Goal: Transaction & Acquisition: Download file/media

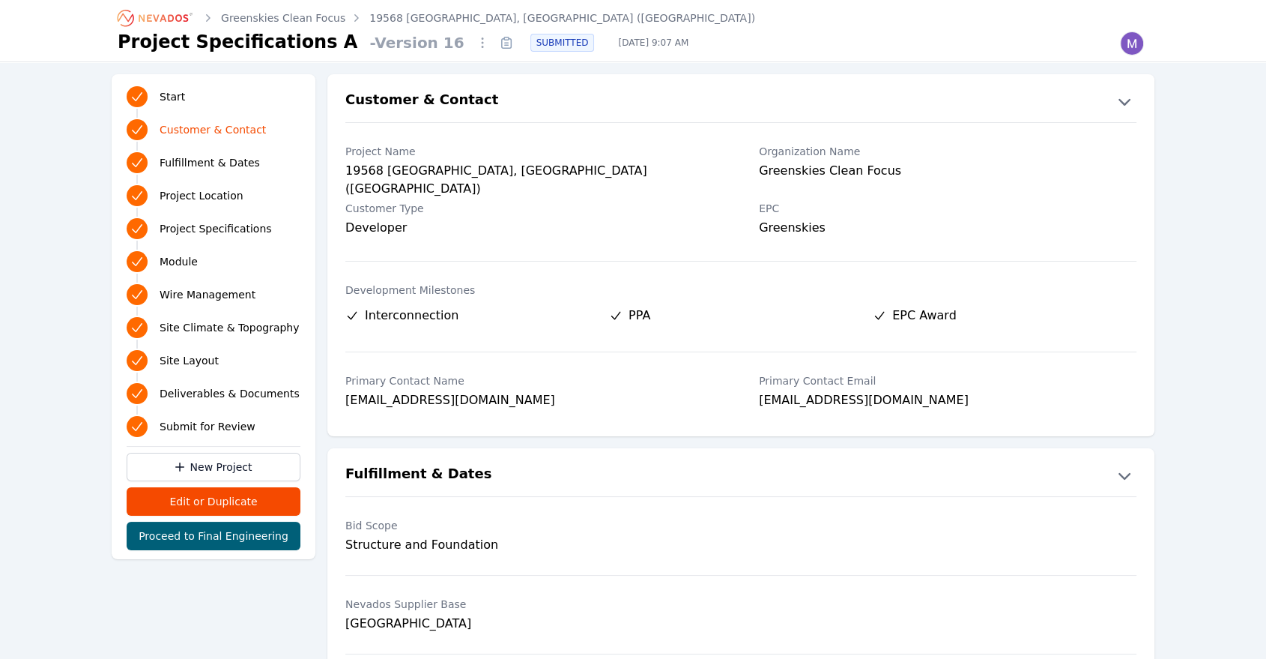
click at [157, 13] on icon "Breadcrumb" at bounding box center [156, 18] width 82 height 24
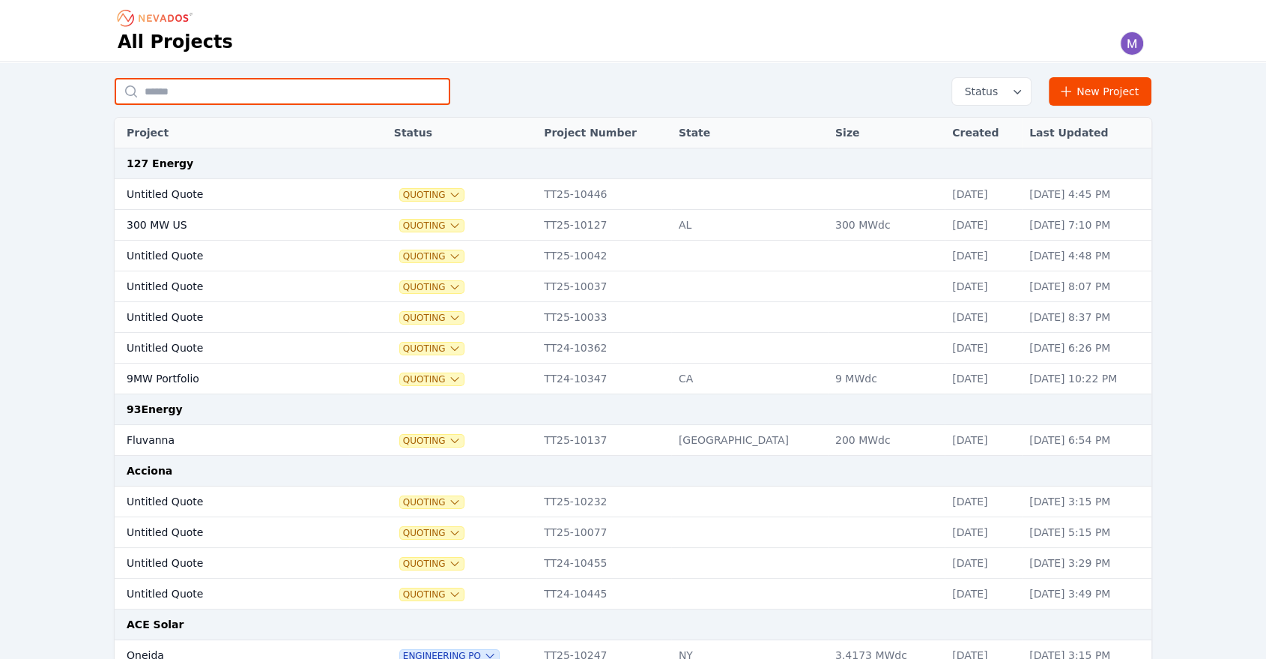
click at [198, 78] on input "text" at bounding box center [283, 91] width 336 height 27
type input "******"
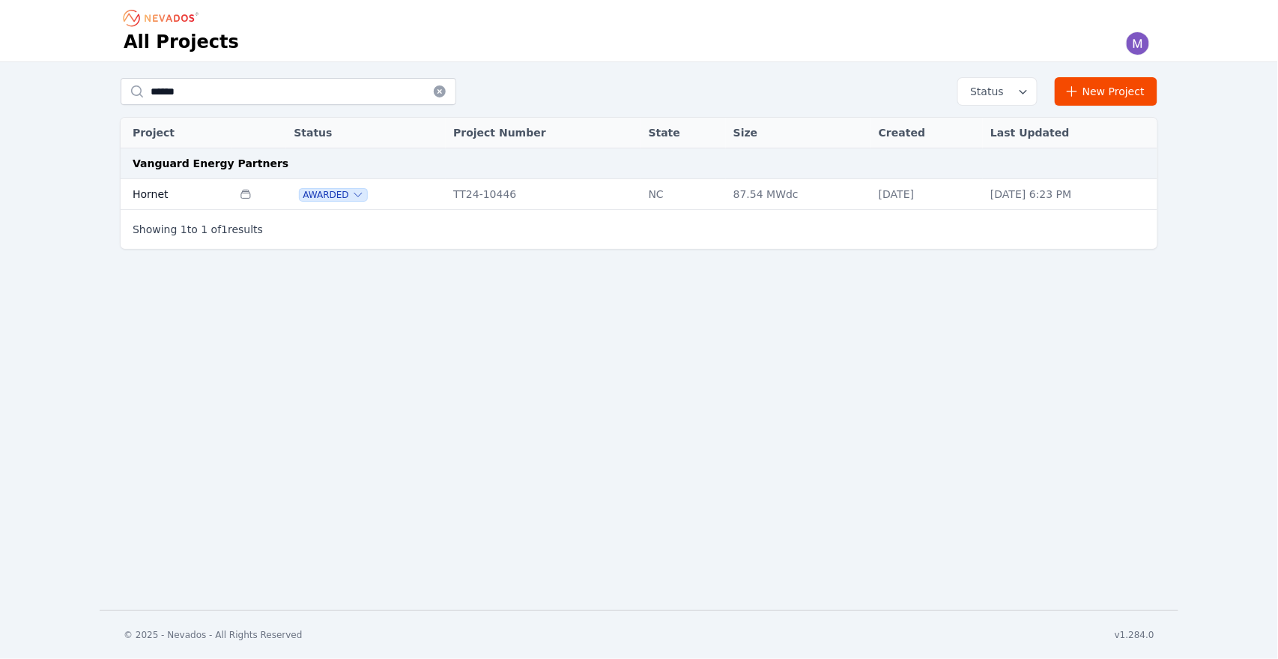
click at [151, 193] on td "Hornet" at bounding box center [177, 194] width 112 height 31
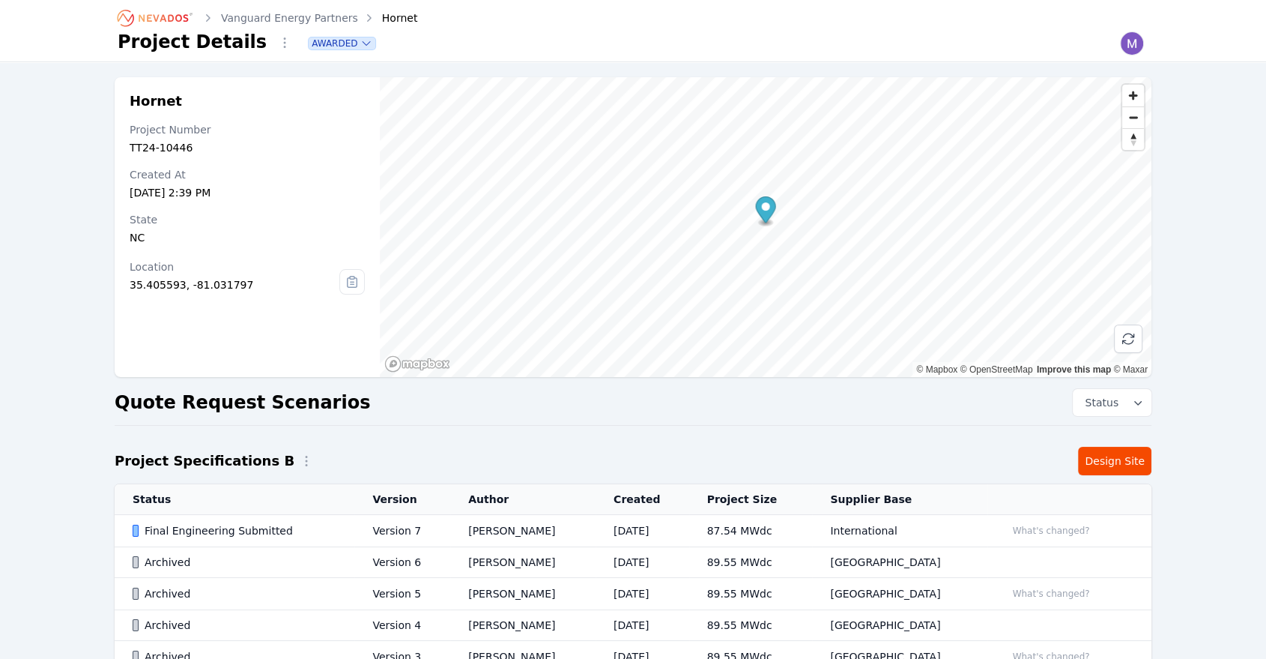
scroll to position [141, 0]
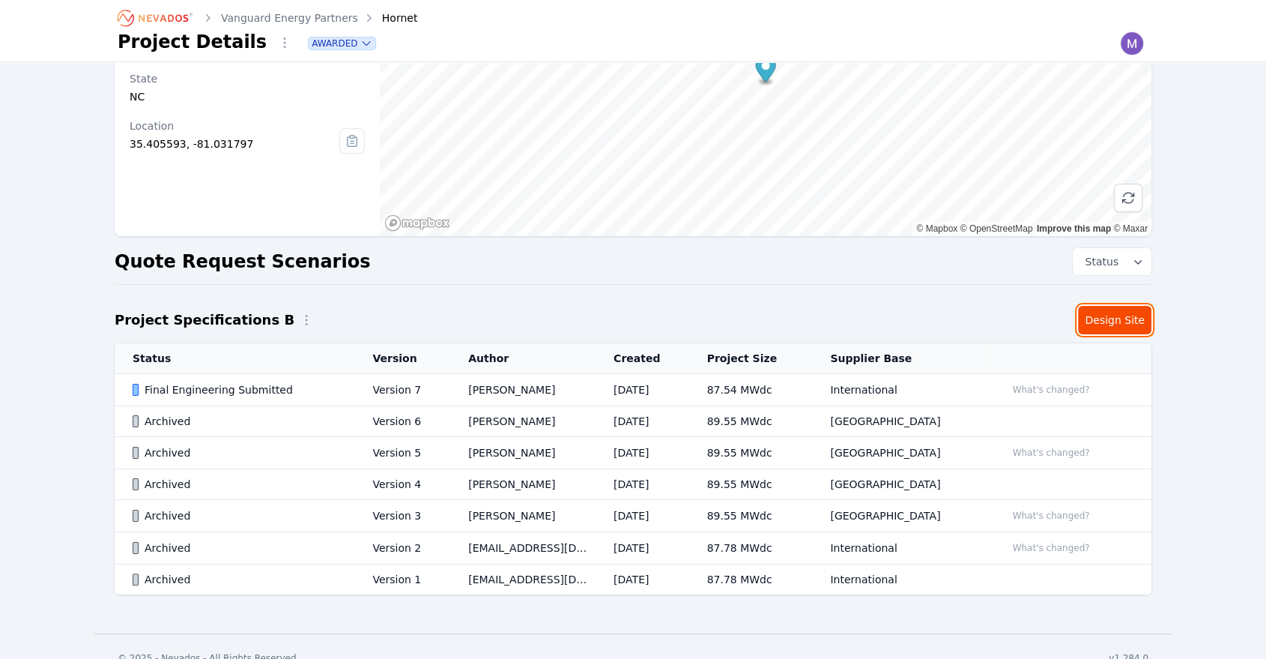
click at [1125, 321] on link "Design Site" at bounding box center [1114, 320] width 73 height 28
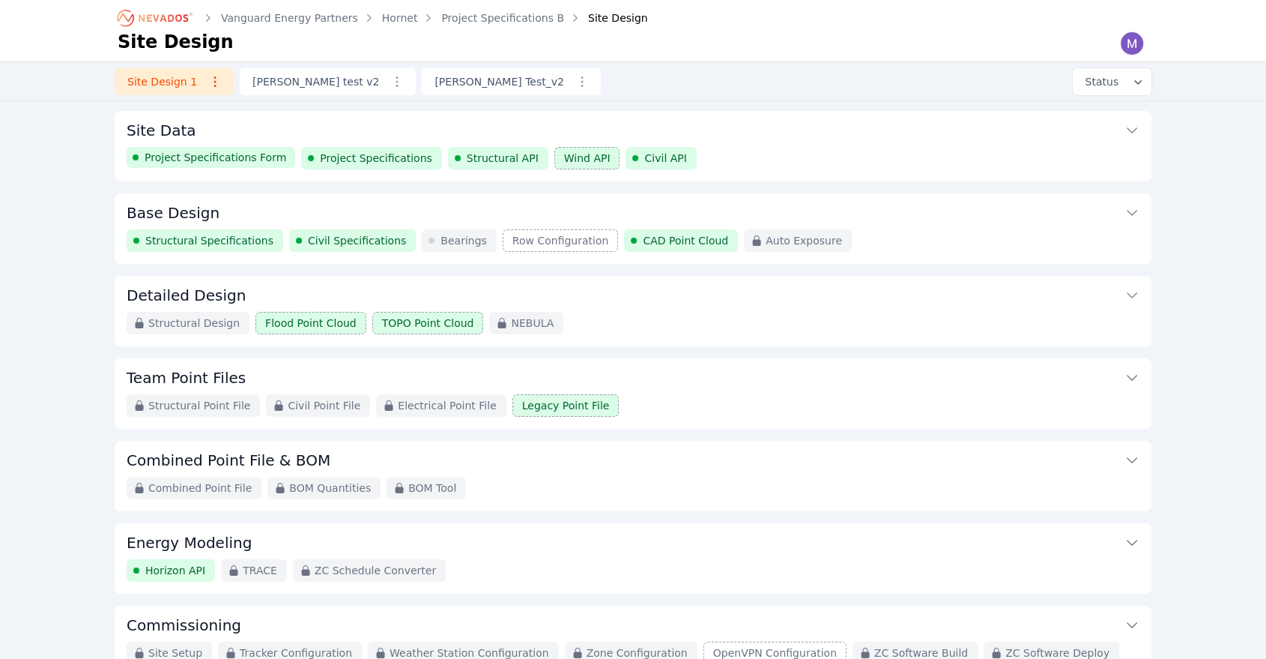
click at [682, 384] on button "Team Point Files" at bounding box center [633, 376] width 1013 height 36
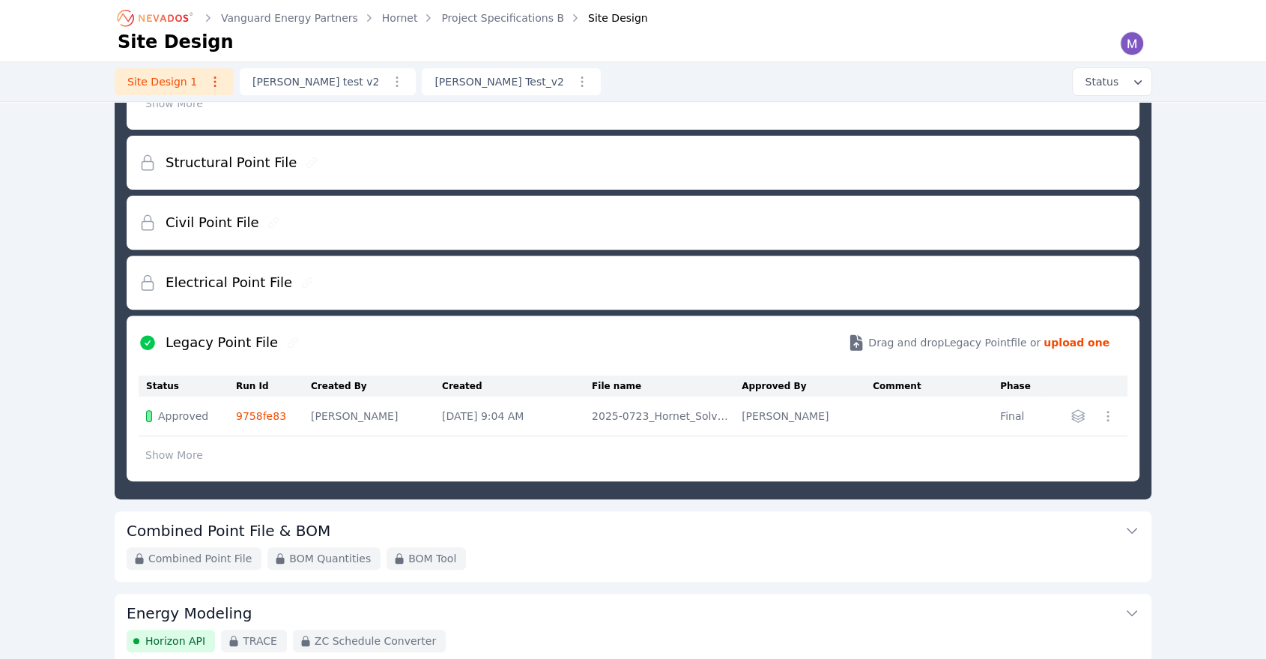
scroll to position [611, 0]
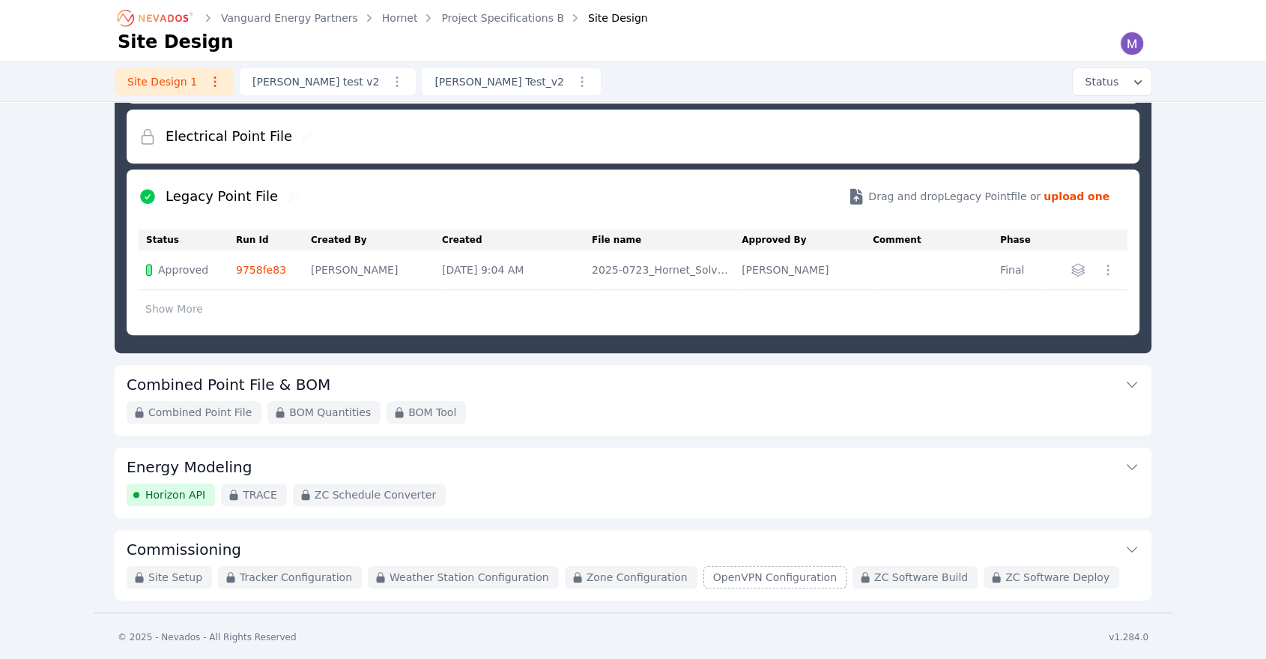
click at [561, 381] on button "Combined Point File & BOM" at bounding box center [633, 383] width 1013 height 36
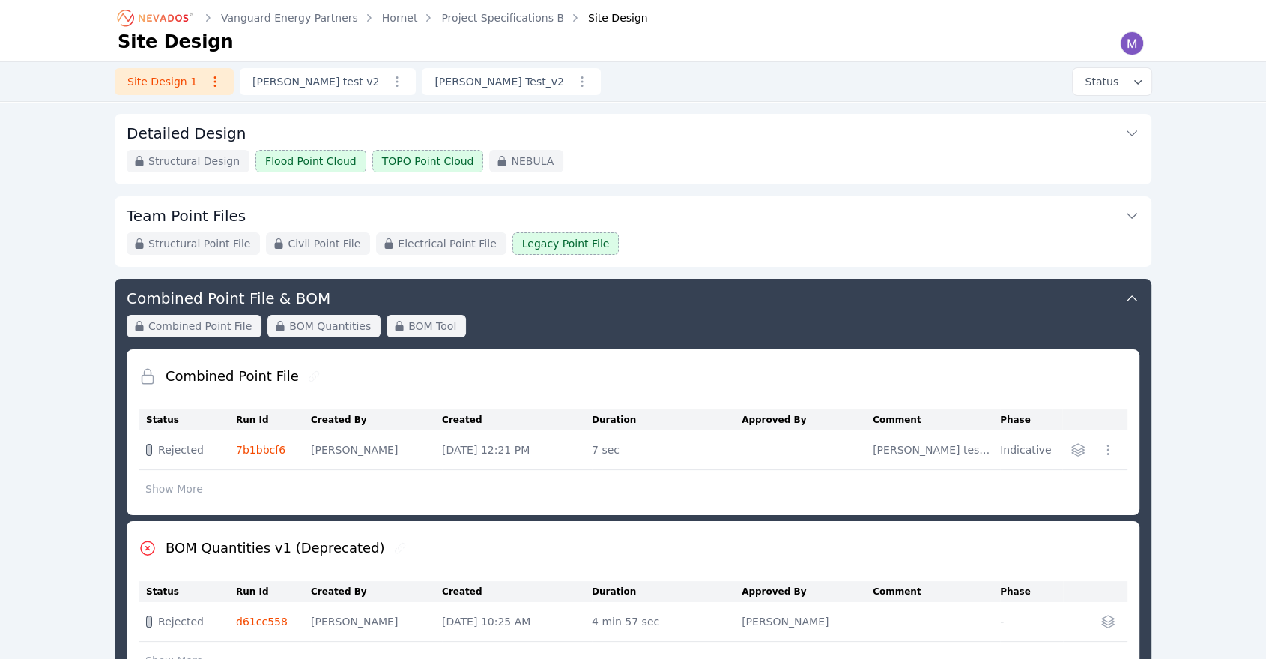
scroll to position [153, 0]
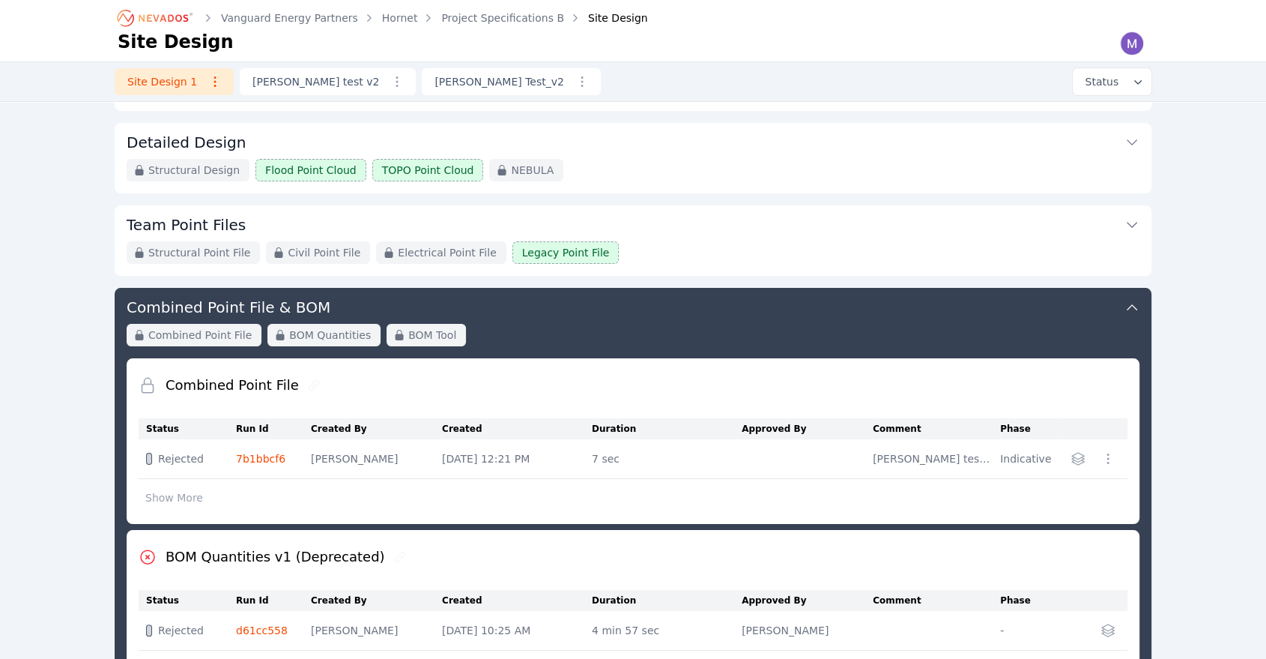
click at [638, 257] on div "Structural Point File Civil Point File Electrical Point File Legacy Point File" at bounding box center [633, 252] width 1013 height 22
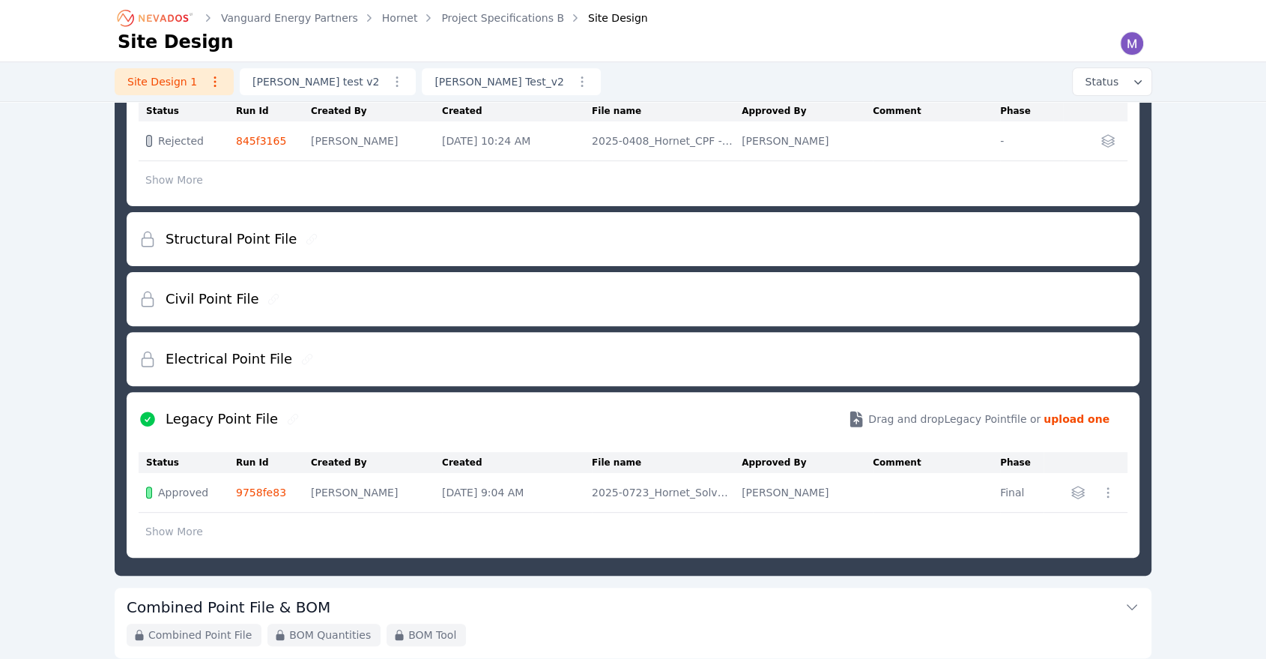
scroll to position [391, 0]
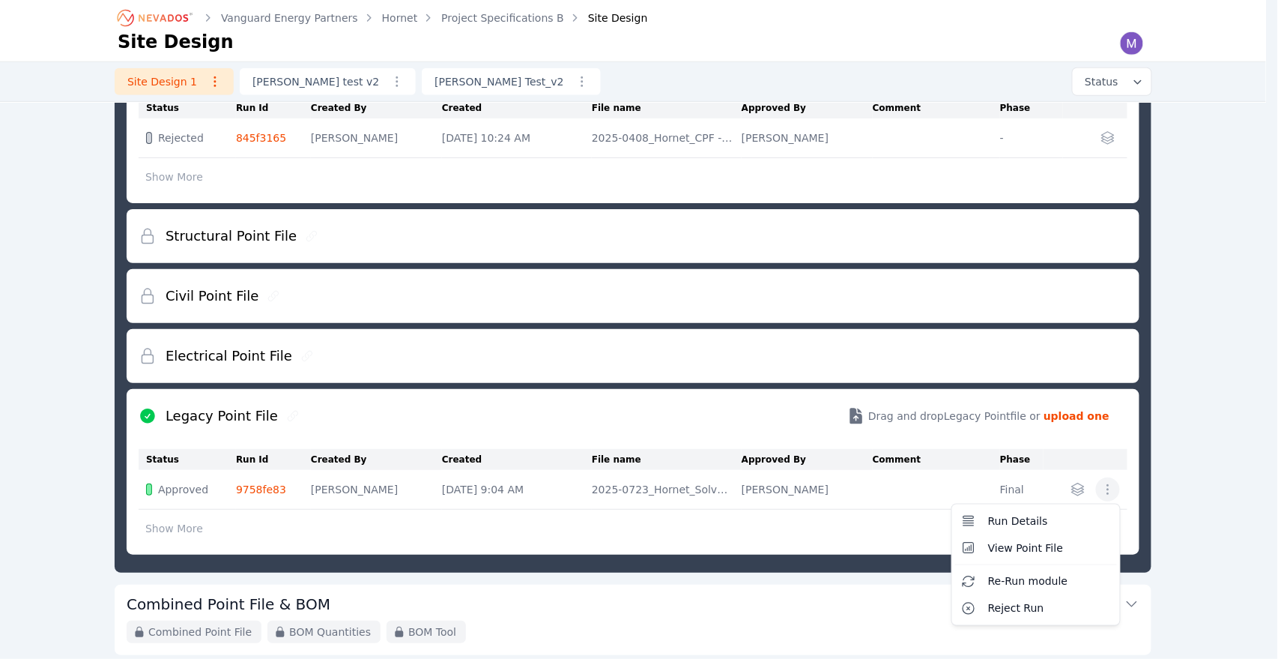
click at [1106, 490] on icon "button" at bounding box center [1108, 489] width 15 height 15
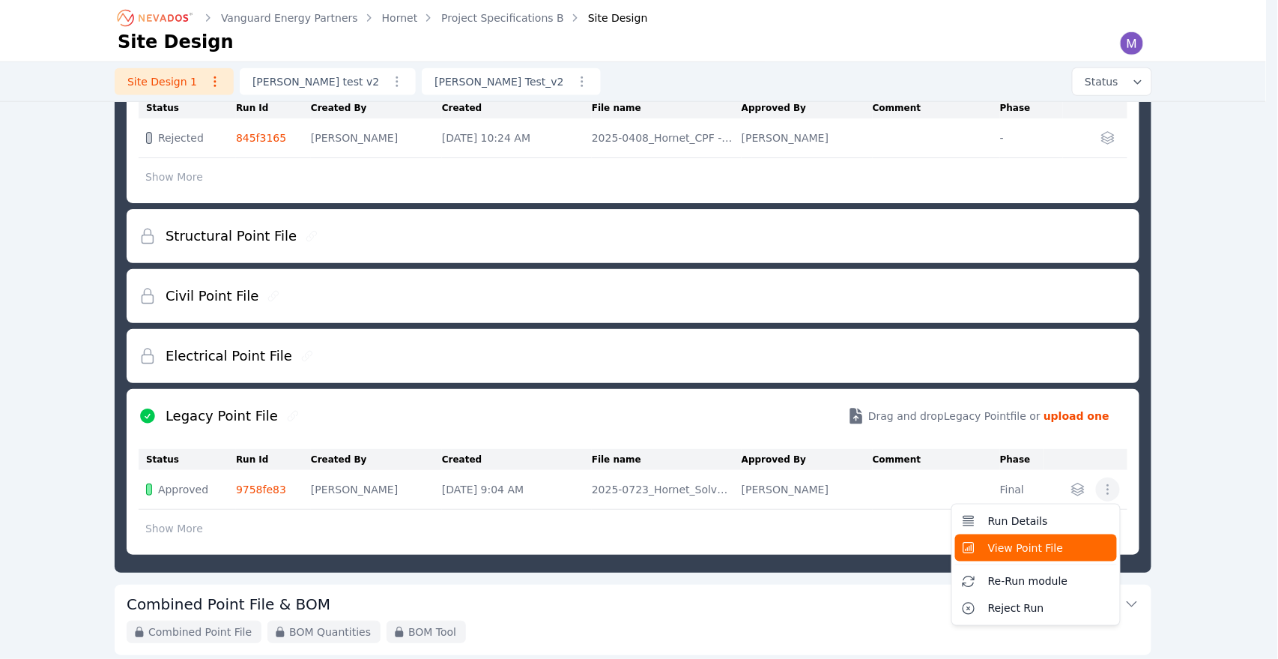
click at [1048, 543] on span "View Point File" at bounding box center [1025, 547] width 75 height 15
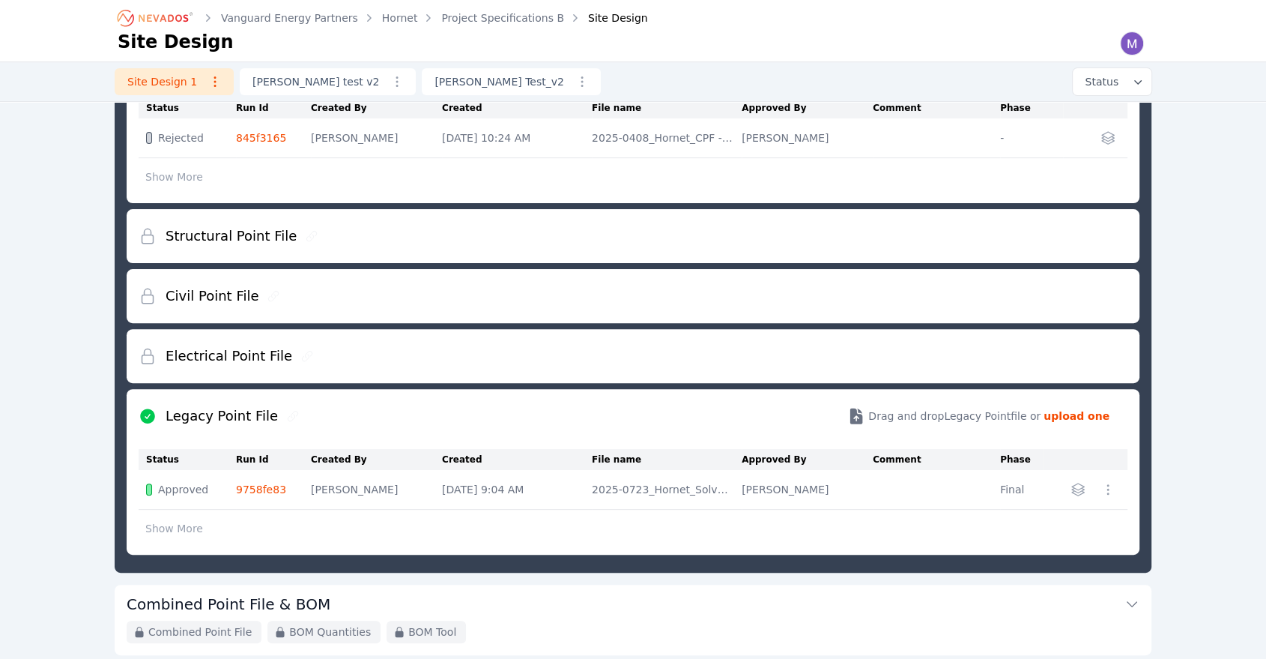
scroll to position [245, 0]
